Goal: Task Accomplishment & Management: Manage account settings

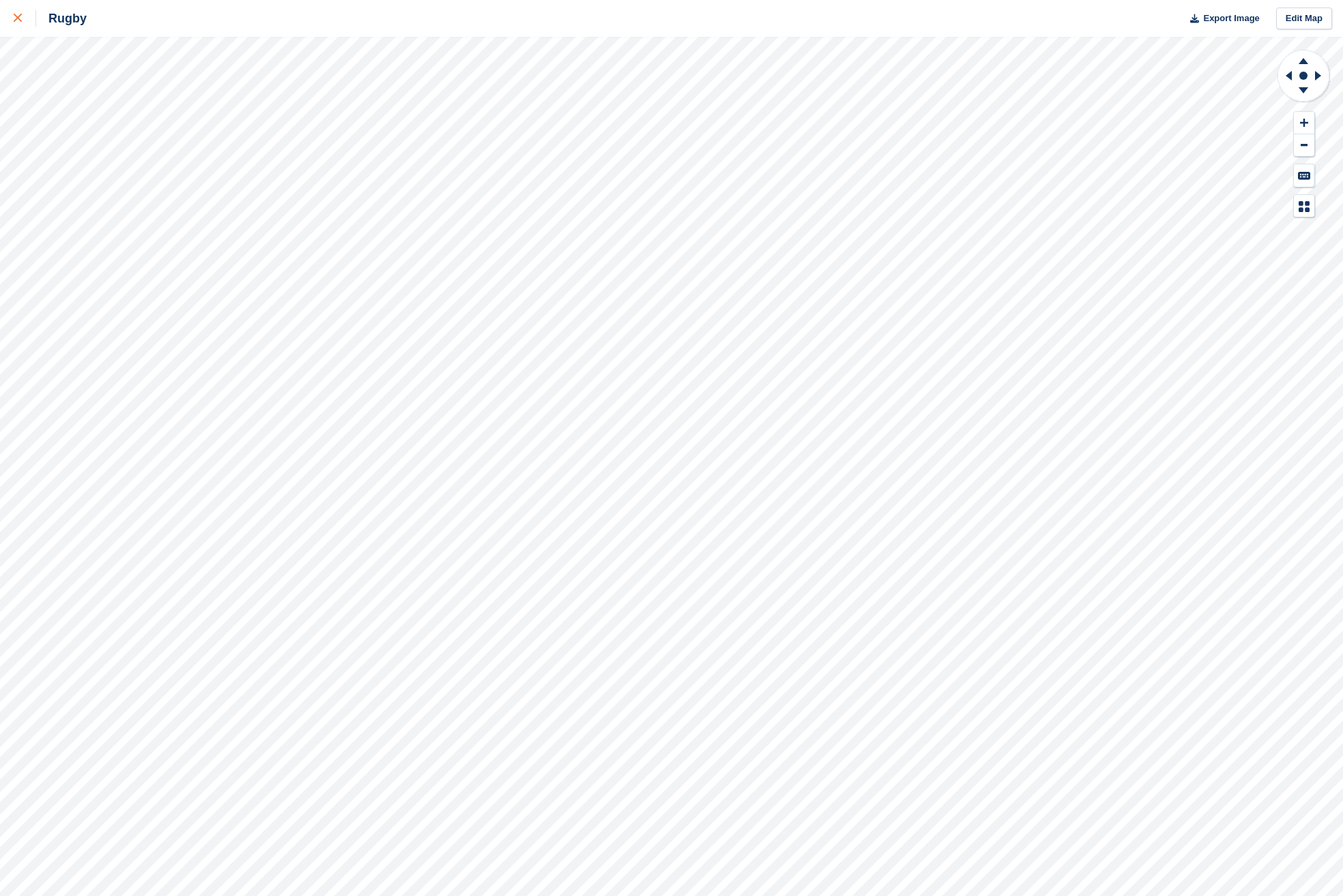
click at [27, 25] on div at bounding box center [25, 18] width 23 height 17
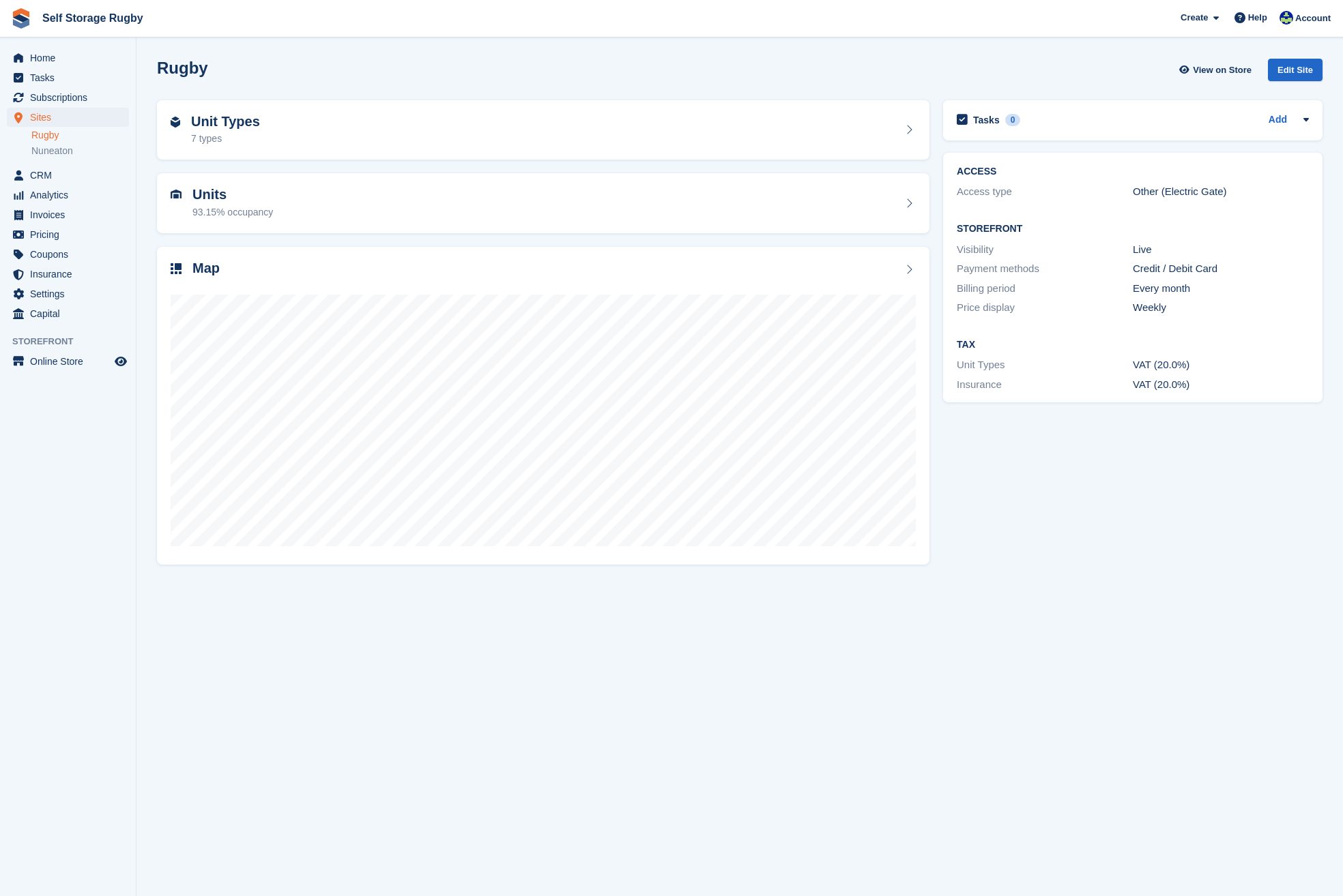
click at [1251, 703] on section "Rugby View on Store Edit Site Unit Types 7 types Units 93.15% occupancy Map" at bounding box center [740, 448] width 1207 height 896
click at [1212, 795] on section "Rugby View on Store Edit Site Unit Types 7 types Units 93.15% occupancy Map" at bounding box center [740, 448] width 1207 height 896
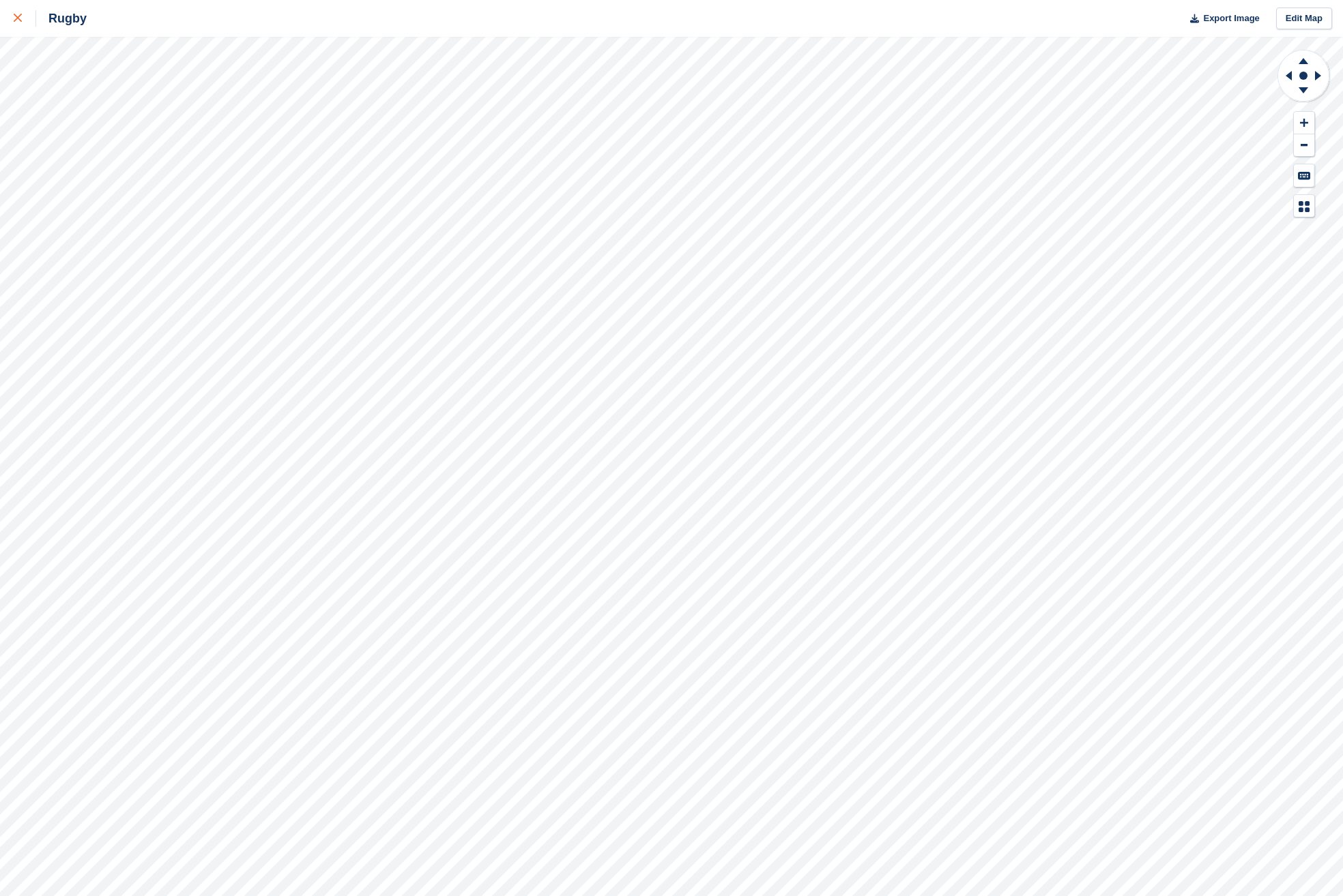
click at [16, 22] on icon at bounding box center [17, 17] width 8 height 8
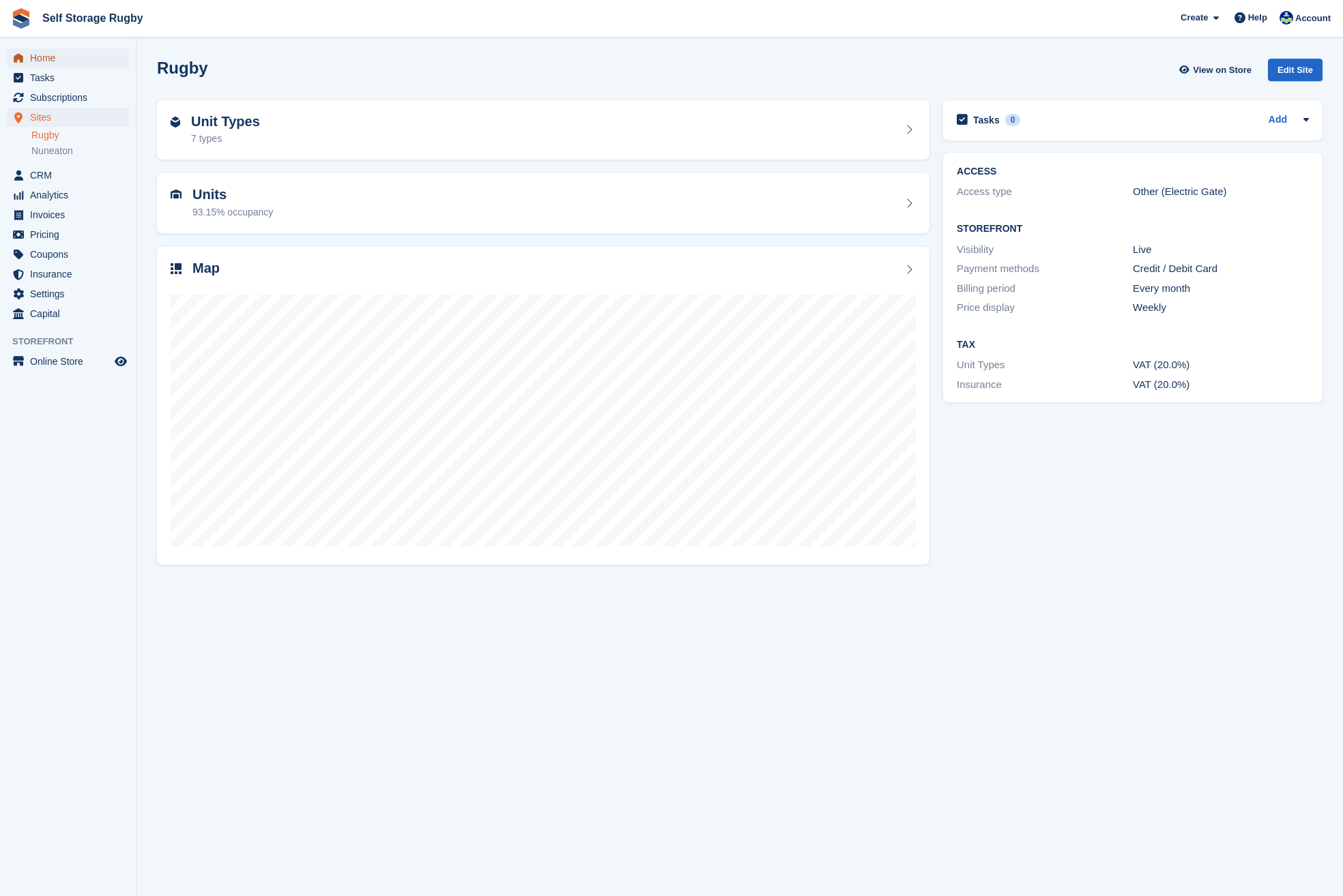
click at [57, 61] on span "Home" at bounding box center [71, 58] width 82 height 19
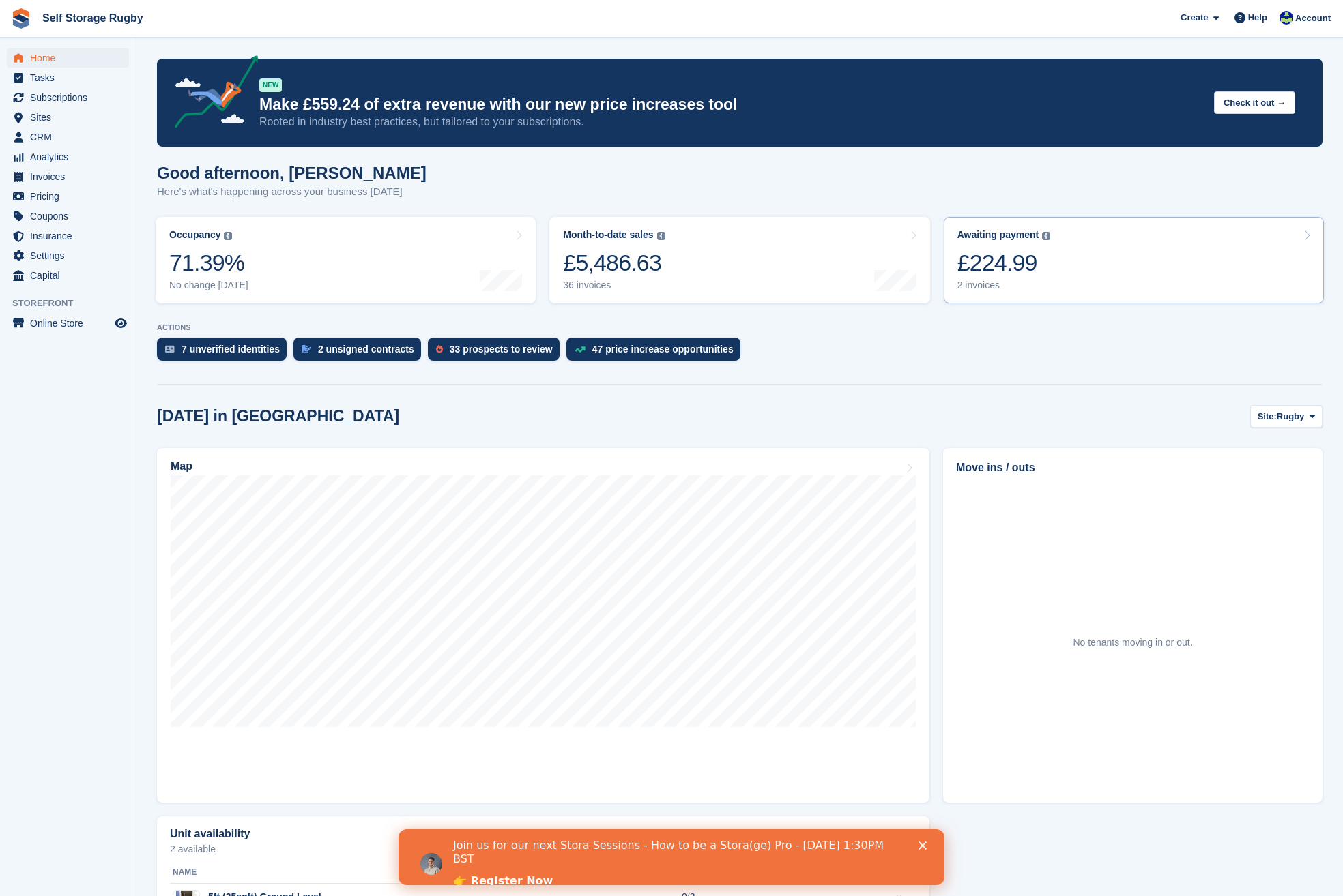
click at [1014, 270] on div "£224.99" at bounding box center [1004, 263] width 93 height 28
